Goal: Task Accomplishment & Management: Manage account settings

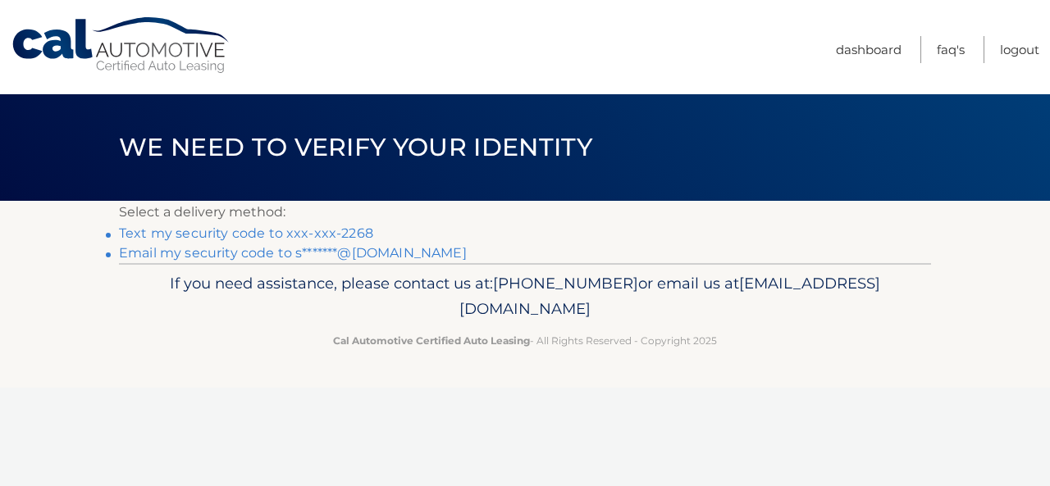
click at [269, 231] on link "Text my security code to xxx-xxx-2268" at bounding box center [246, 234] width 254 height 16
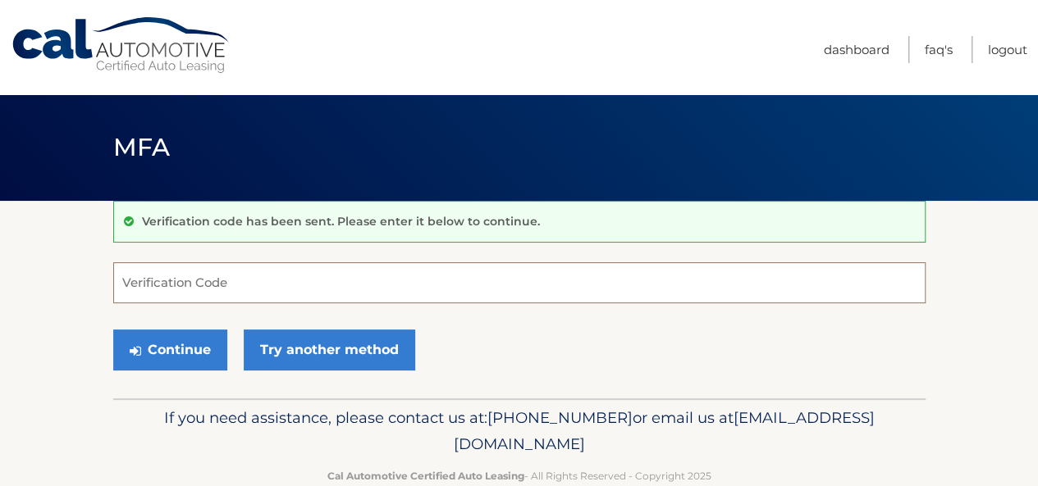
click at [244, 280] on input "Verification Code" at bounding box center [519, 282] width 812 height 41
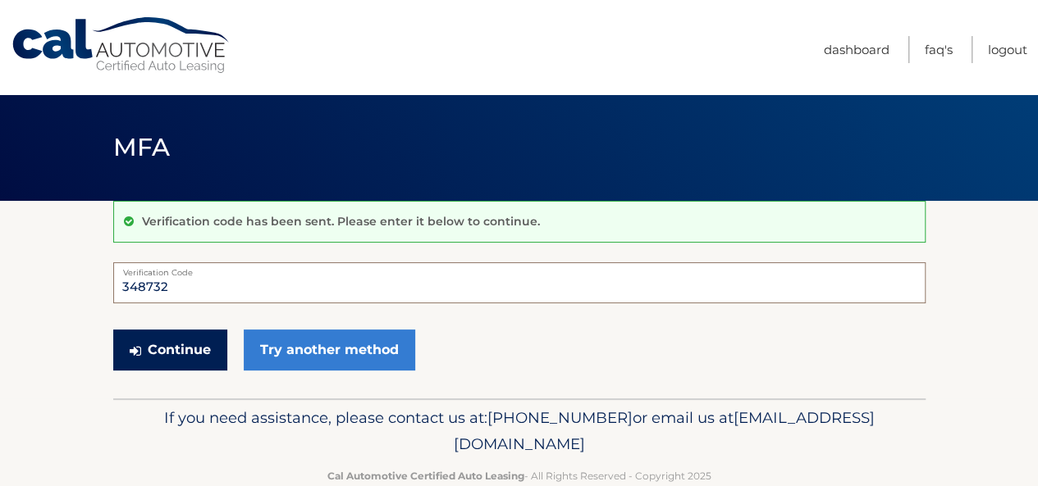
type input "348732"
click at [187, 346] on button "Continue" at bounding box center [170, 350] width 114 height 41
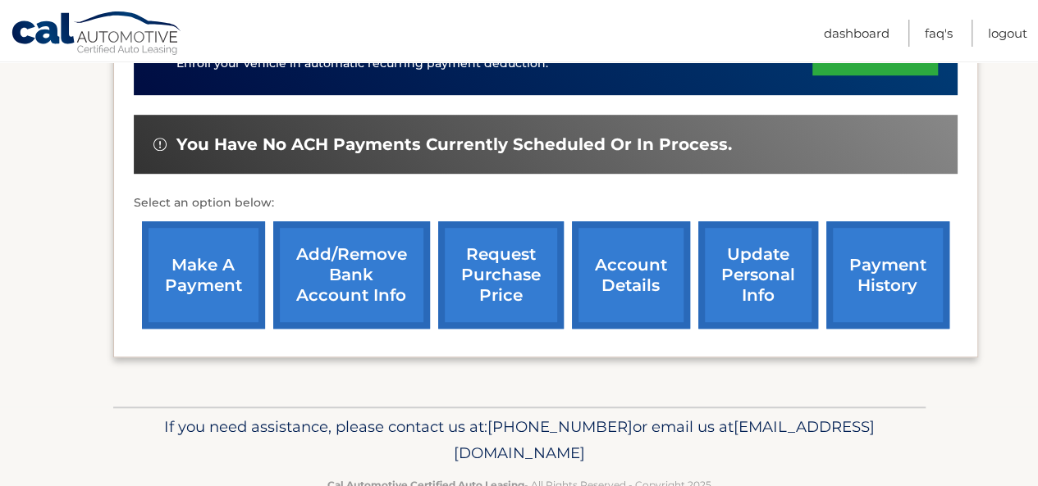
scroll to position [468, 0]
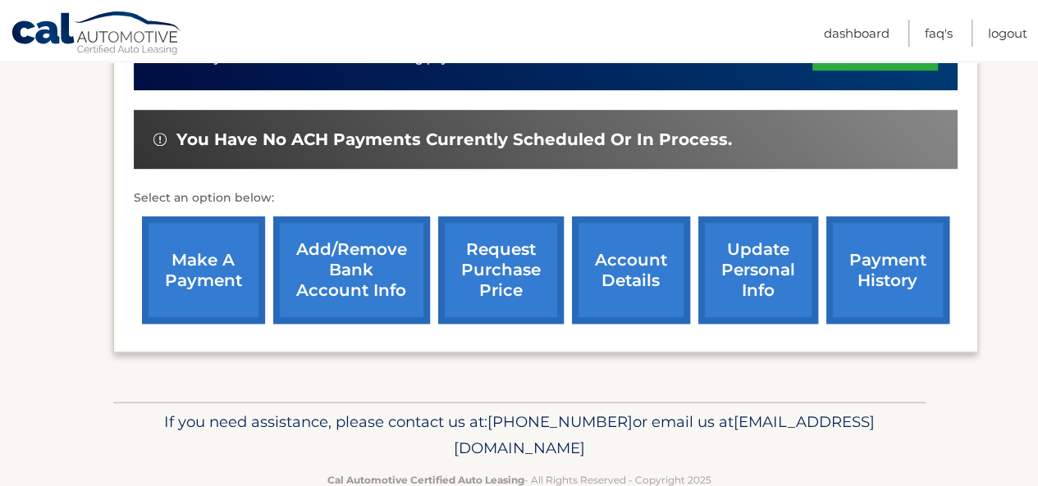
click at [650, 293] on link "account details" at bounding box center [631, 270] width 118 height 107
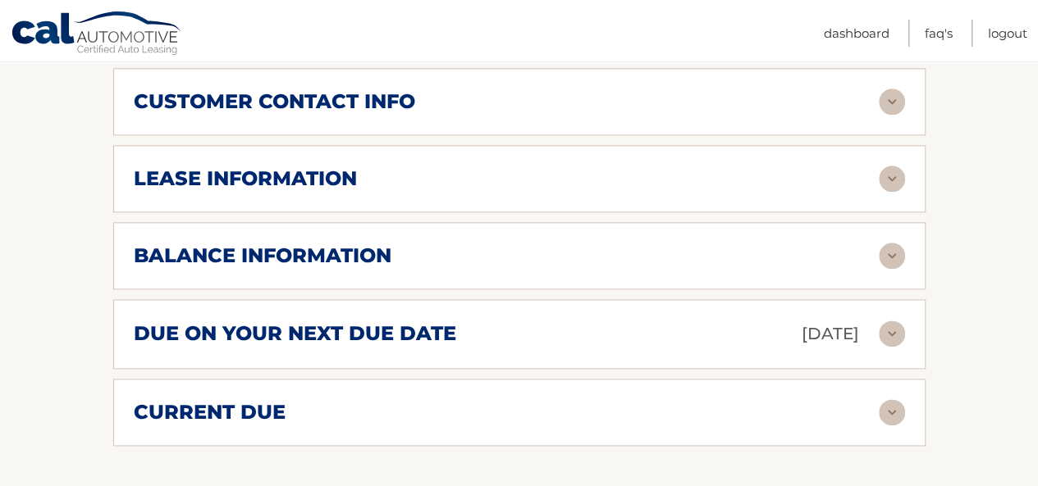
scroll to position [870, 0]
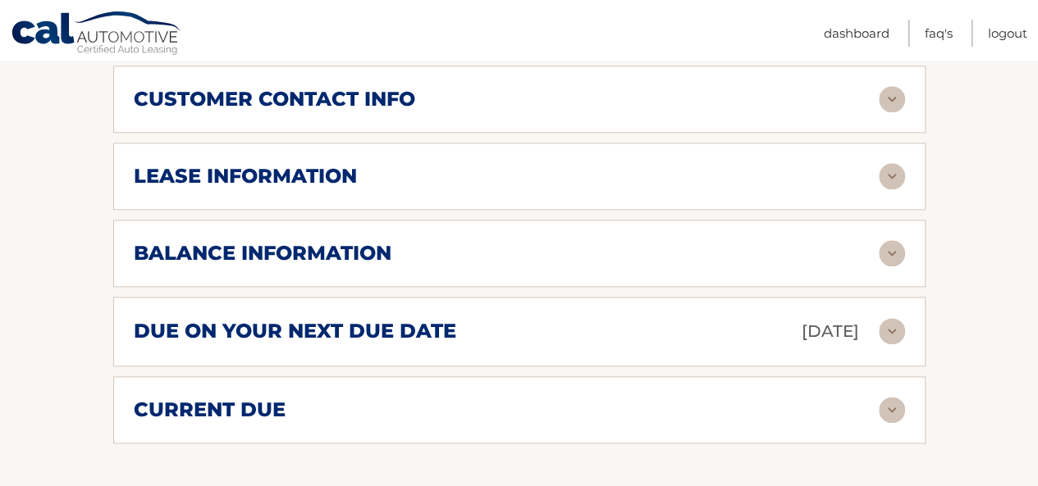
click at [482, 327] on div "due on your next due date Oct 19, 2025" at bounding box center [506, 331] width 745 height 29
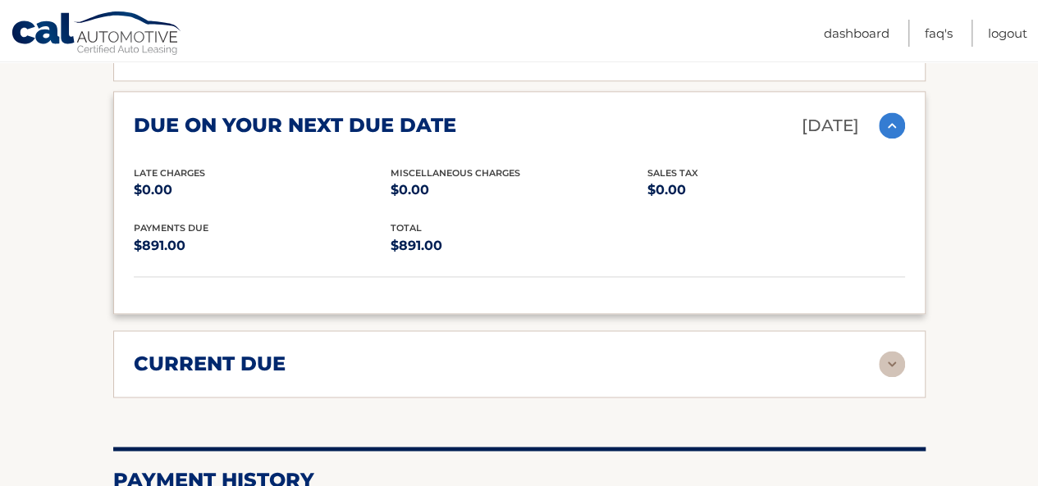
scroll to position [1088, 0]
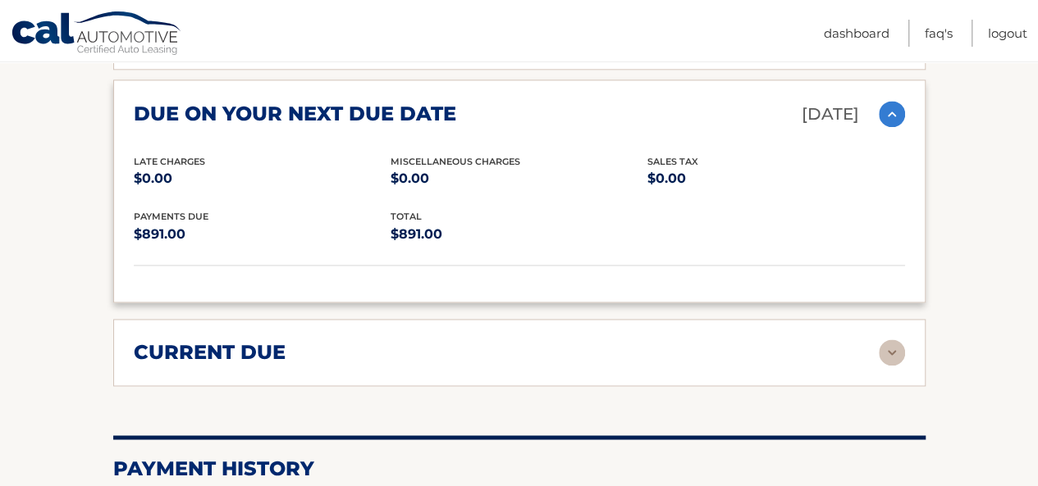
click at [865, 343] on div "current due" at bounding box center [506, 352] width 745 height 25
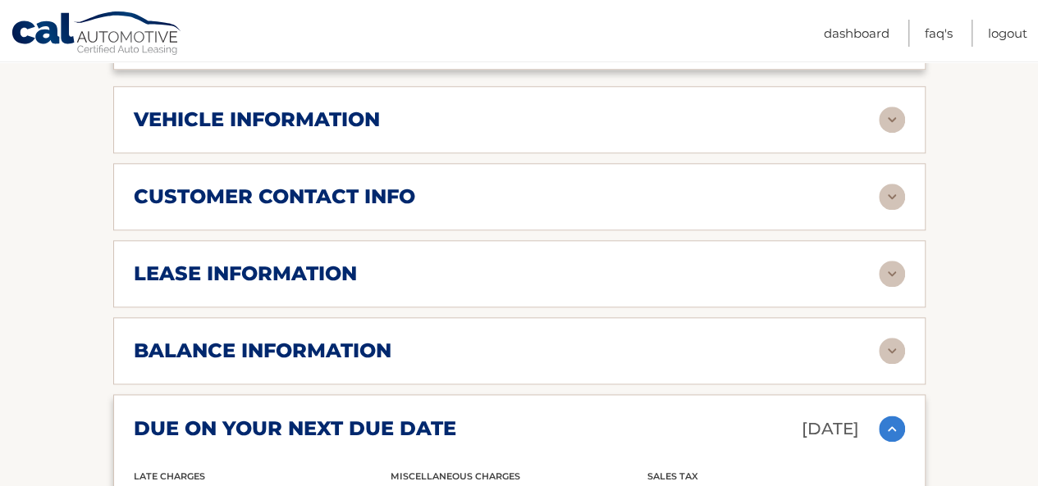
scroll to position [728, 0]
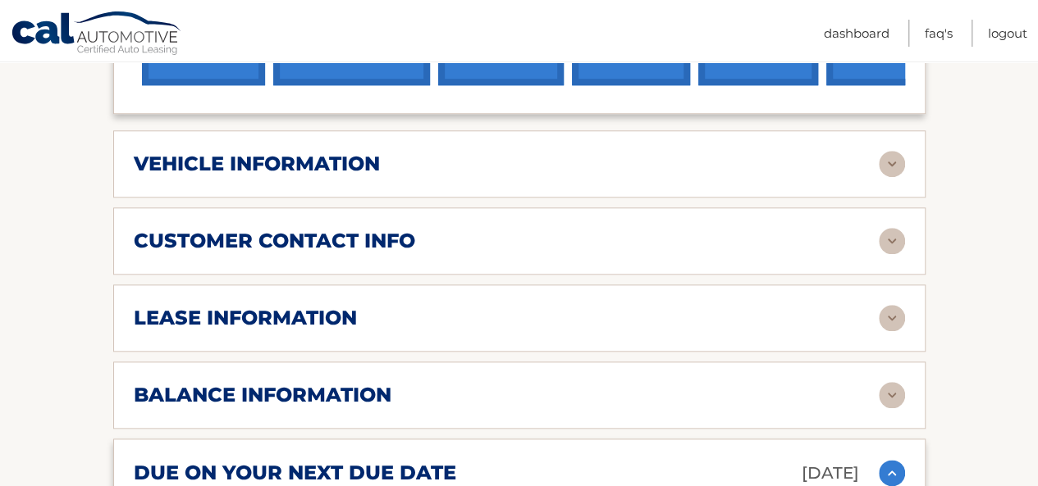
drag, startPoint x: 1016, startPoint y: 231, endPoint x: 1018, endPoint y: 208, distance: 23.1
click at [1018, 208] on section "Account Details | #44455632483 Back to Dashboard Manage Your Lease lease accoun…" at bounding box center [519, 346] width 1038 height 1746
